Goal: Find specific page/section: Find specific page/section

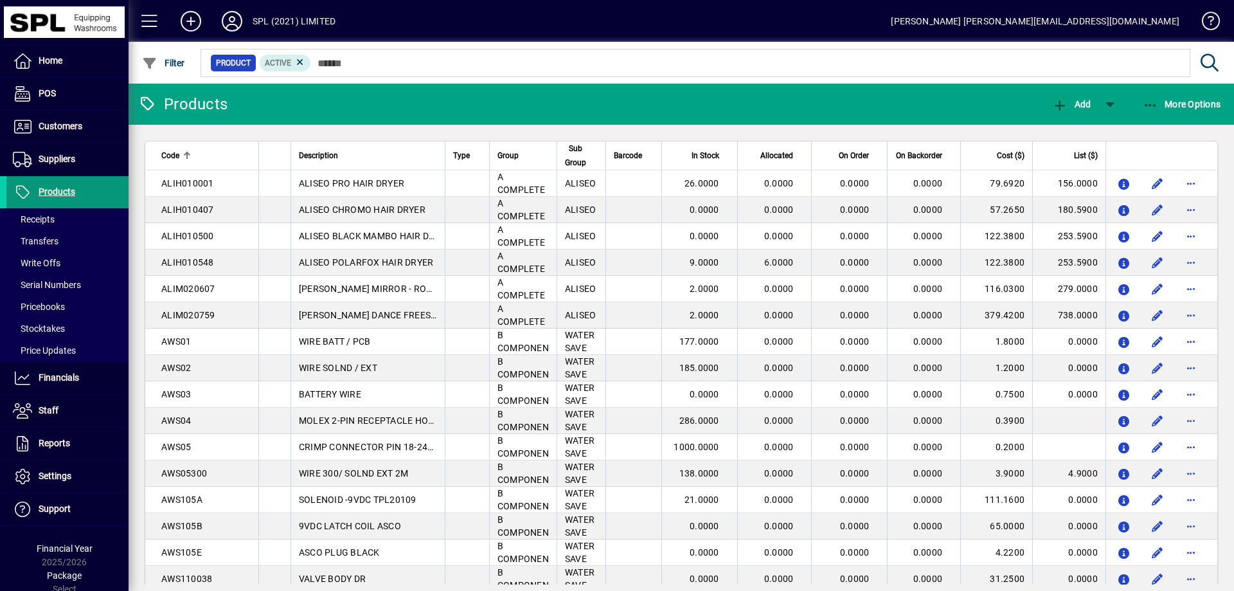
click at [65, 194] on span "Products" at bounding box center [57, 191] width 37 height 10
click at [62, 129] on span "Customers" at bounding box center [61, 126] width 44 height 10
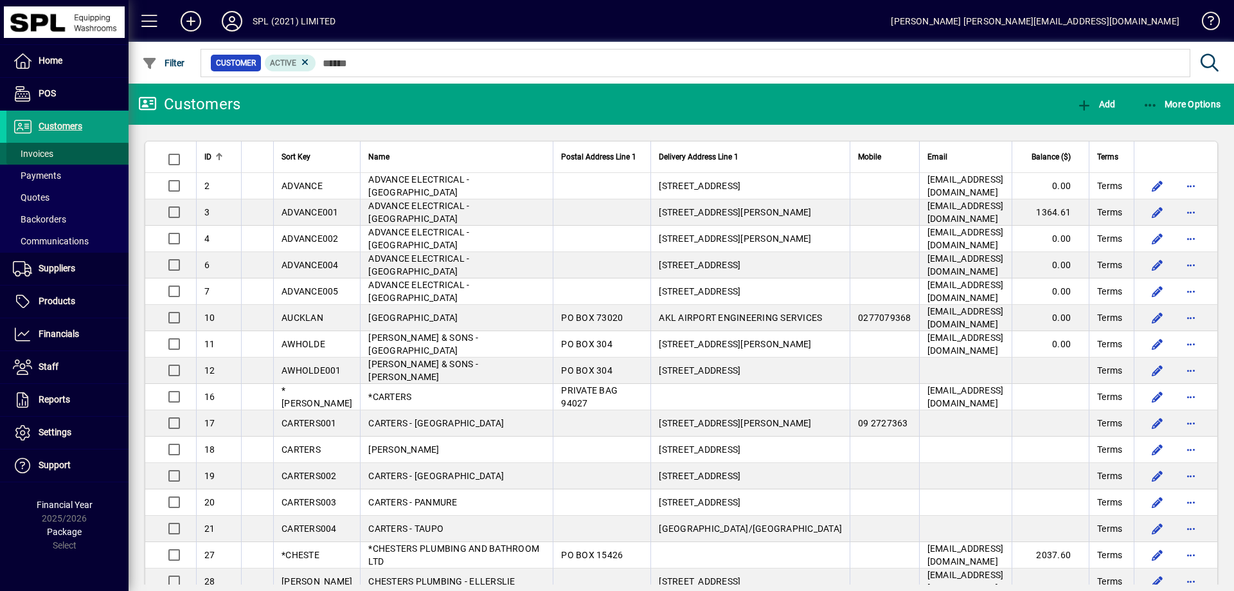
click at [61, 156] on span at bounding box center [67, 153] width 122 height 31
